Goal: Navigation & Orientation: Find specific page/section

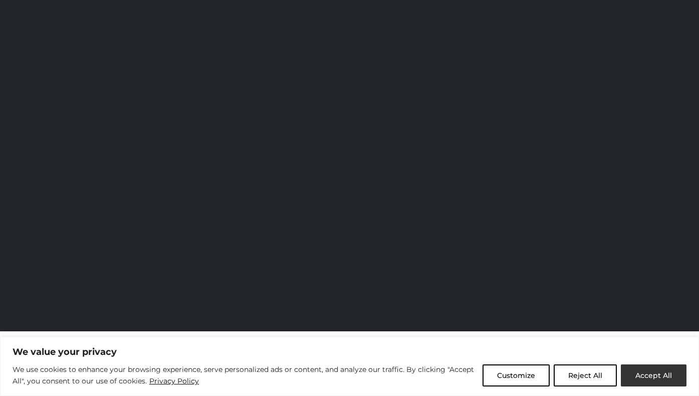
click at [639, 374] on button "Accept All" at bounding box center [653, 375] width 66 height 22
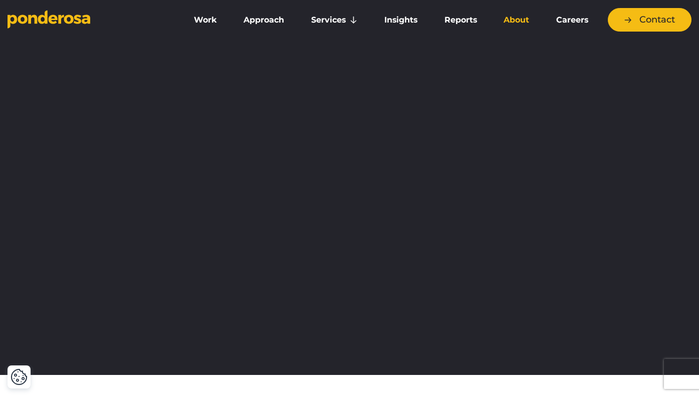
click at [513, 23] on link "About" at bounding box center [516, 20] width 49 height 21
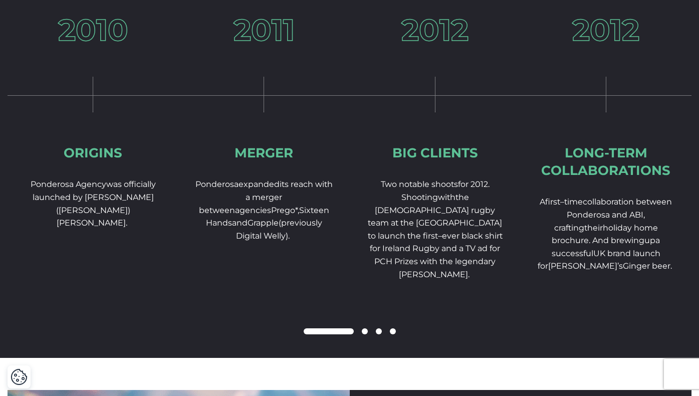
scroll to position [1510, 0]
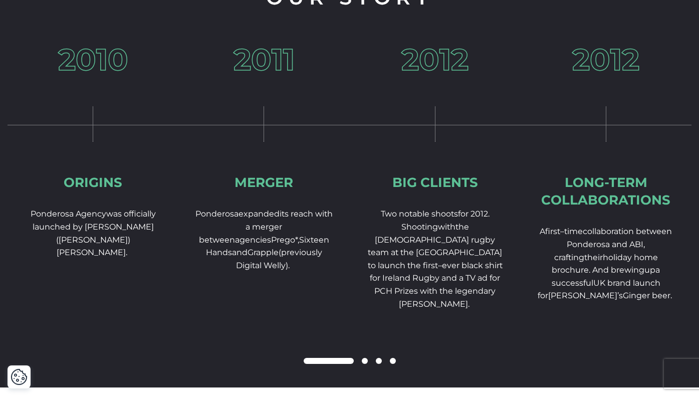
click at [362, 364] on span at bounding box center [365, 361] width 6 height 6
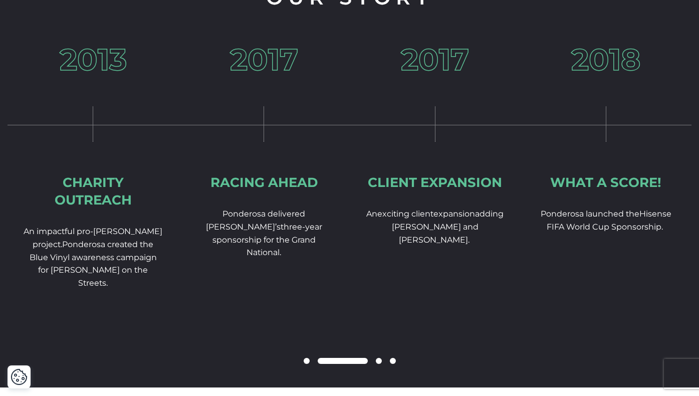
click at [378, 364] on span at bounding box center [379, 361] width 6 height 6
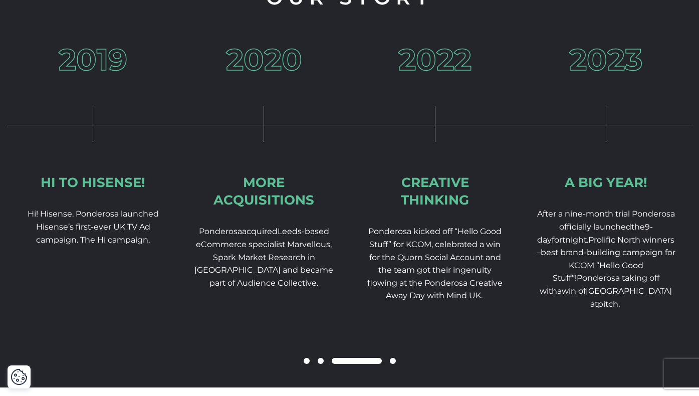
click at [319, 367] on div at bounding box center [350, 361] width 684 height 12
click at [393, 364] on span at bounding box center [393, 361] width 6 height 6
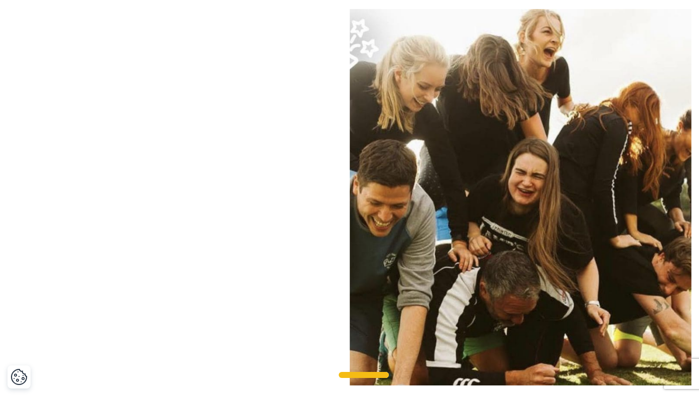
scroll to position [848, 0]
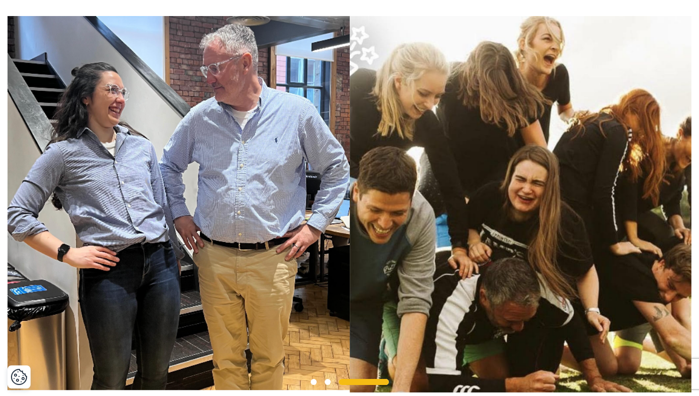
click at [326, 385] on span at bounding box center [327, 382] width 6 height 6
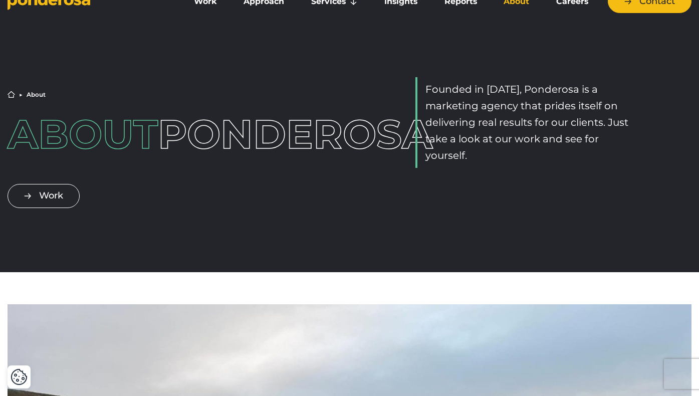
scroll to position [0, 0]
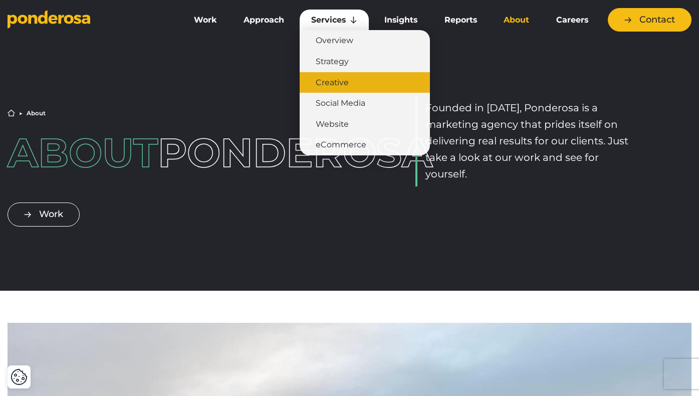
click at [334, 78] on link "Creative" at bounding box center [364, 82] width 130 height 21
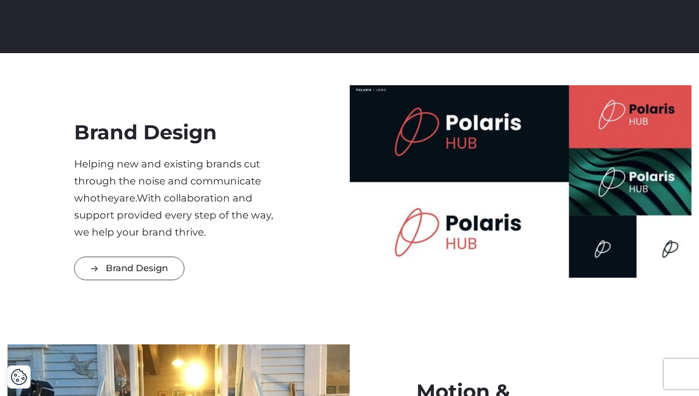
scroll to position [1080, 0]
